Goal: Find specific page/section: Find specific page/section

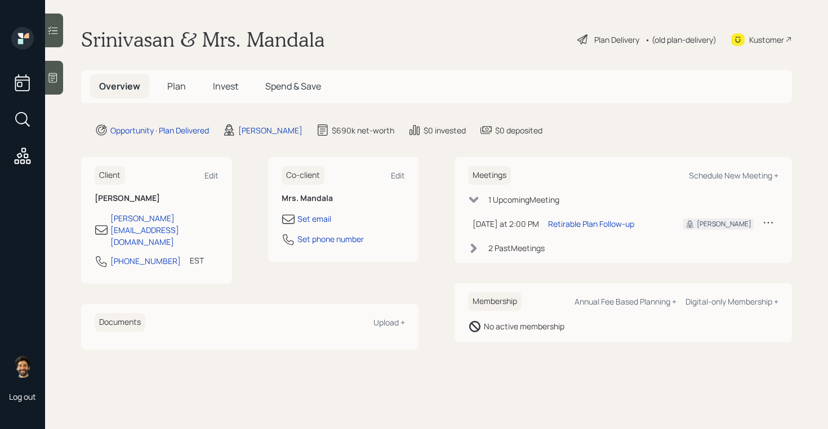
click at [170, 88] on span "Plan" at bounding box center [176, 86] width 19 height 12
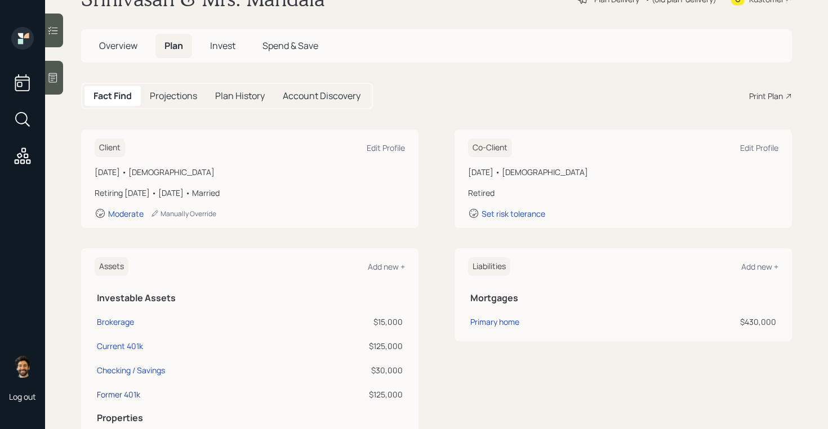
scroll to position [46, 0]
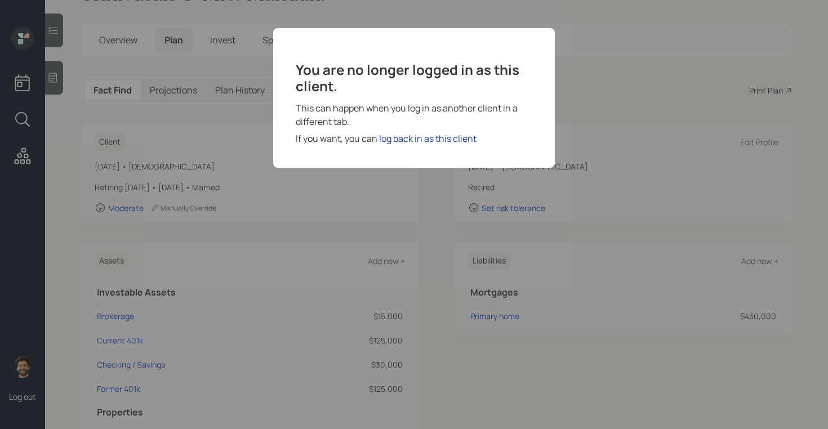
click at [422, 136] on div "log back in as this client" at bounding box center [427, 139] width 97 height 14
